Goal: Consume media (video, audio): Consume media (video, audio)

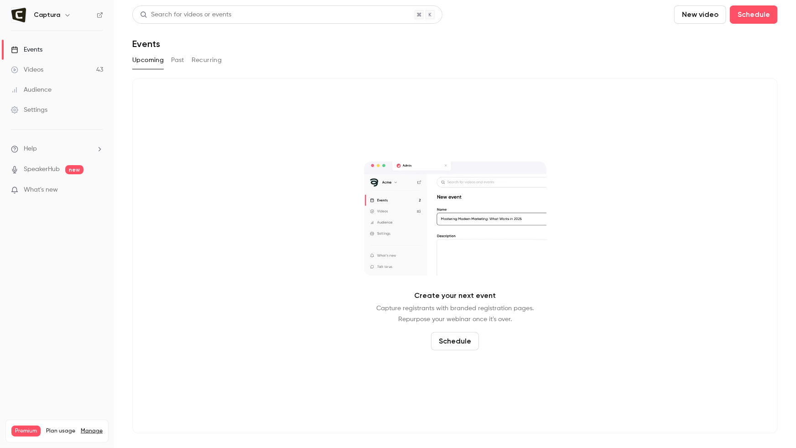
click at [52, 63] on link "Videos 43" at bounding box center [57, 70] width 114 height 20
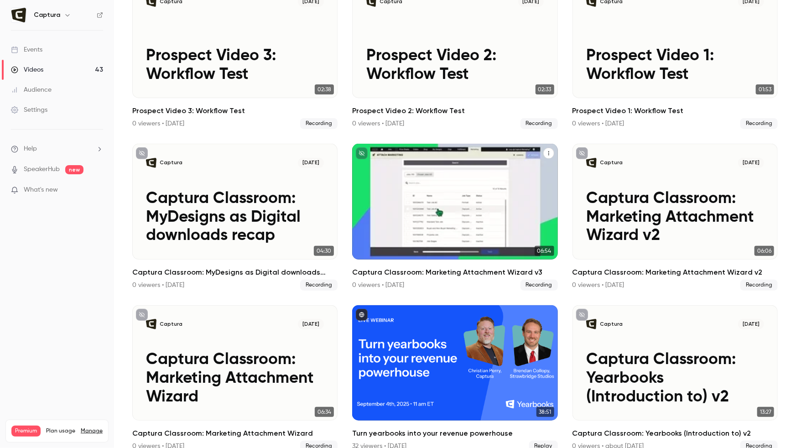
scroll to position [101, 0]
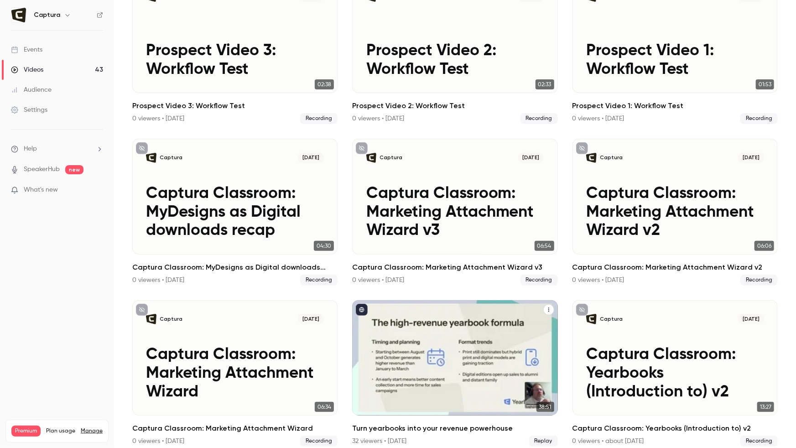
click at [425, 353] on div "Turn yearbooks into your revenue powerhouse" at bounding box center [454, 357] width 205 height 115
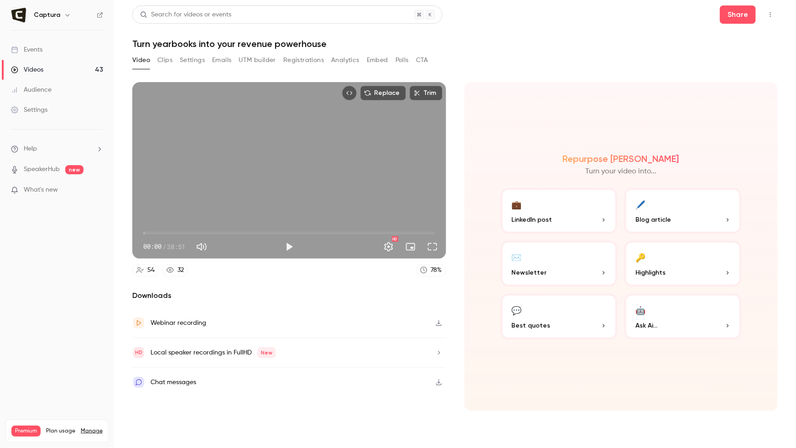
click at [170, 57] on button "Clips" at bounding box center [164, 60] width 15 height 15
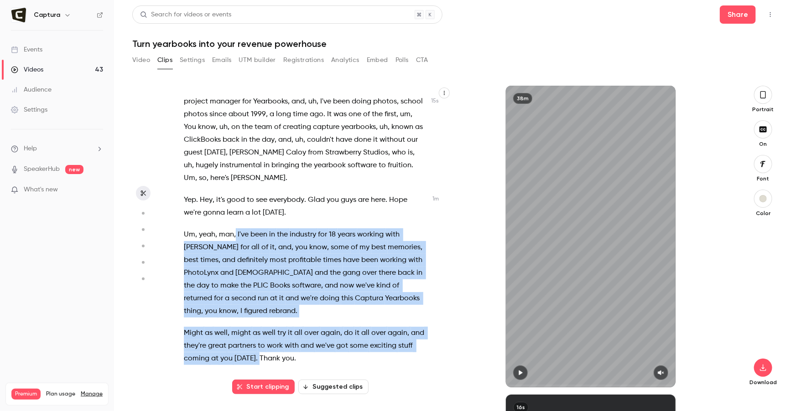
drag, startPoint x: 236, startPoint y: 267, endPoint x: 256, endPoint y: 347, distance: 82.6
click at [256, 347] on div "Here we go . Going live . All right , we're live . We're live , [PERSON_NAME] .…" at bounding box center [309, 241] width 274 height 293
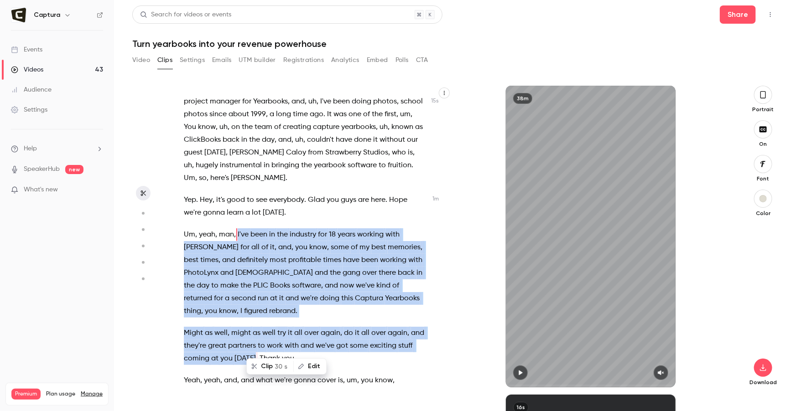
scroll to position [119, 0]
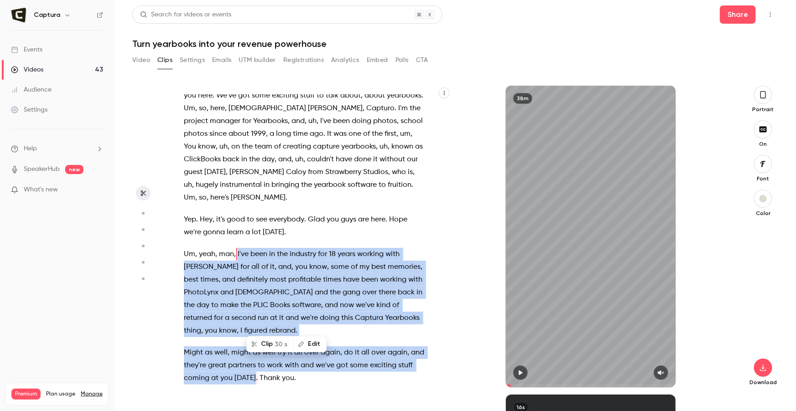
click at [266, 342] on button "Clip 30 s" at bounding box center [270, 344] width 46 height 15
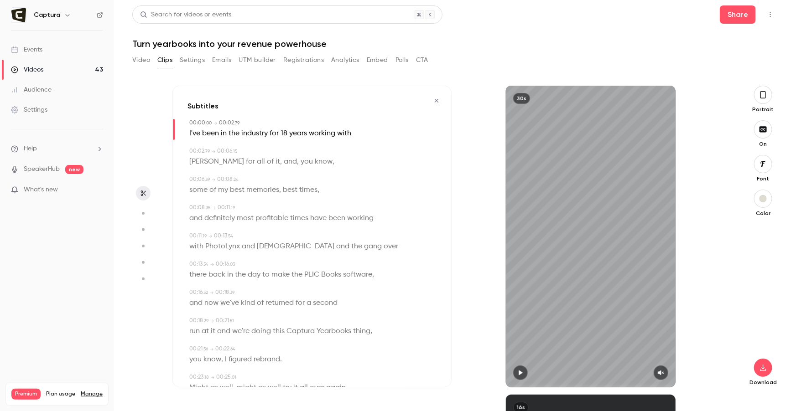
click at [186, 132] on div "Subtitles 00:00 . 00 → 00:02 . 79 I've been in the industry for 18 years workin…" at bounding box center [311, 237] width 279 height 302
click at [191, 132] on span "I've" at bounding box center [194, 133] width 11 height 13
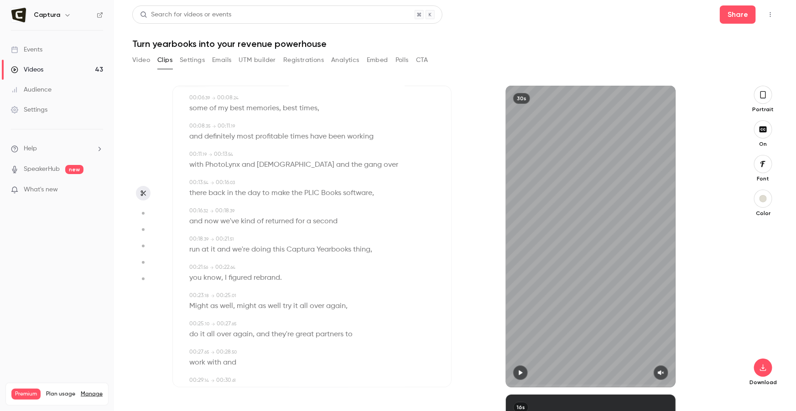
scroll to position [0, 0]
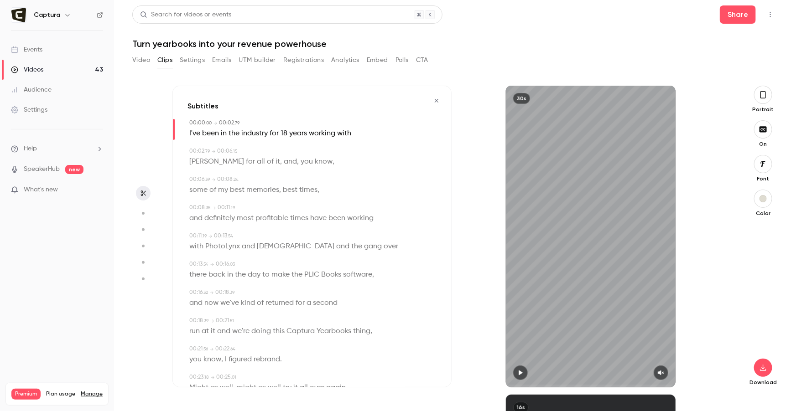
click at [520, 366] on button "button" at bounding box center [520, 373] width 15 height 15
click at [659, 374] on icon "button" at bounding box center [660, 373] width 7 height 6
click at [523, 369] on button "button" at bounding box center [520, 373] width 15 height 15
type input "****"
